Goal: Information Seeking & Learning: Learn about a topic

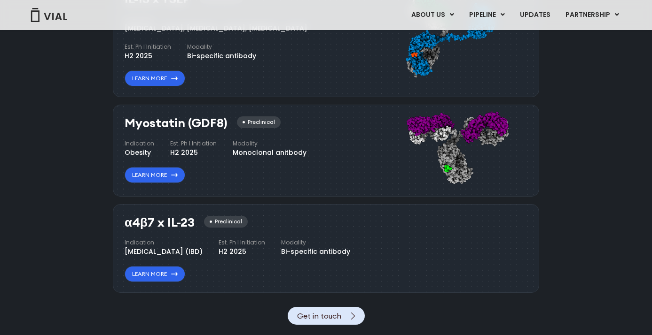
scroll to position [1038, 0]
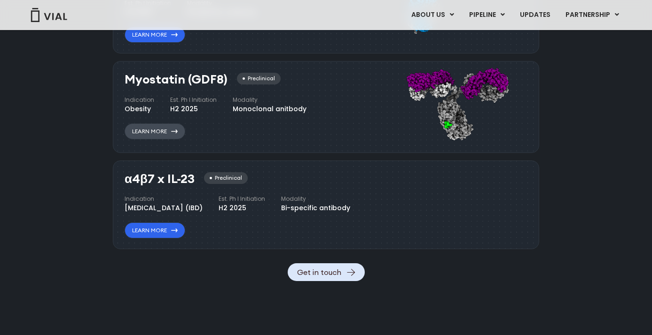
click at [148, 133] on link "Learn More" at bounding box center [155, 132] width 61 height 16
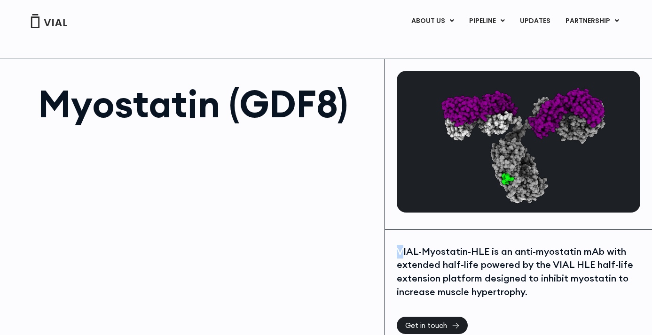
drag, startPoint x: 397, startPoint y: 249, endPoint x: 402, endPoint y: 249, distance: 5.2
click at [402, 249] on div "VIAL-Myostatin-HLE is an anti-myostatin mAb with extended half-life powered by …" at bounding box center [518, 272] width 243 height 54
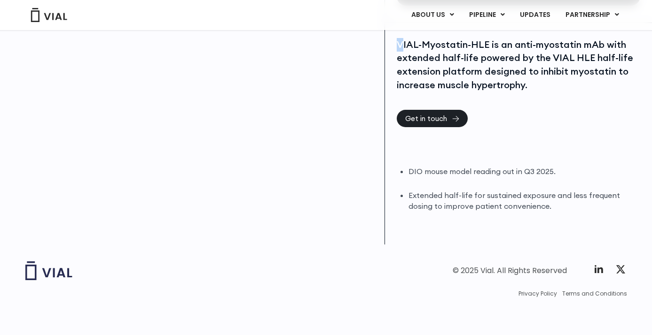
scroll to position [208, 0]
